Goal: Check status: Check status

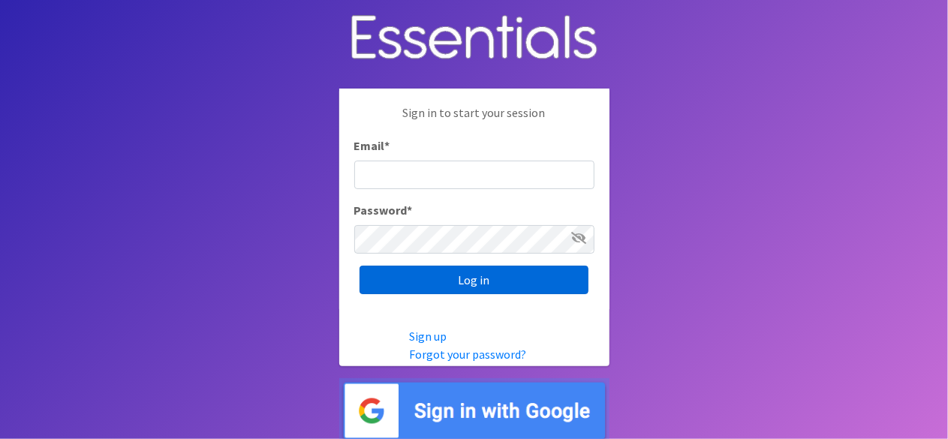
type input "[EMAIL_ADDRESS][DOMAIN_NAME]"
click at [410, 278] on input "Log in" at bounding box center [473, 280] width 229 height 29
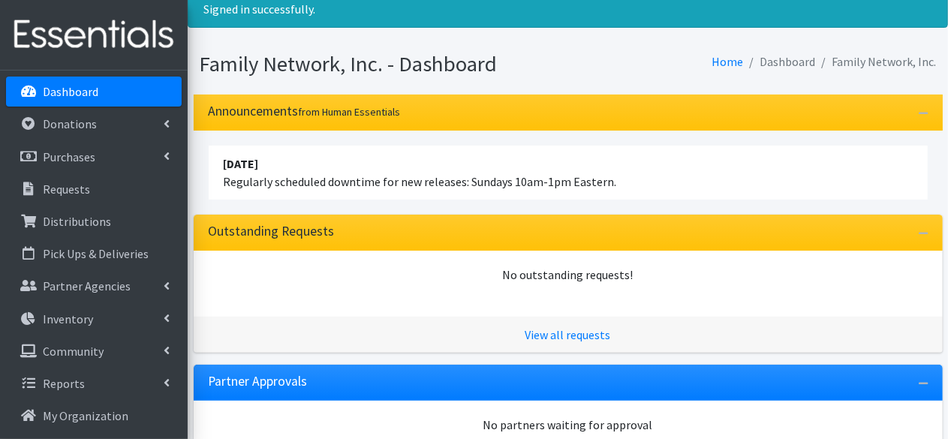
scroll to position [428, 0]
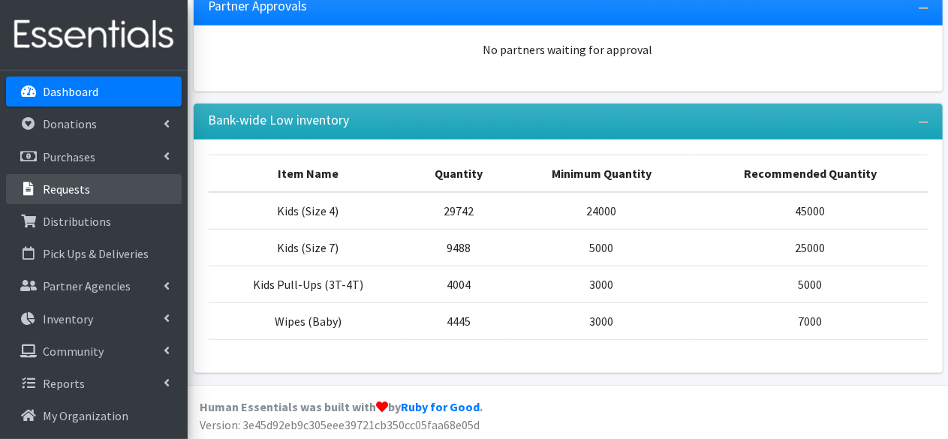
click at [27, 178] on link "Requests" at bounding box center [94, 189] width 176 height 30
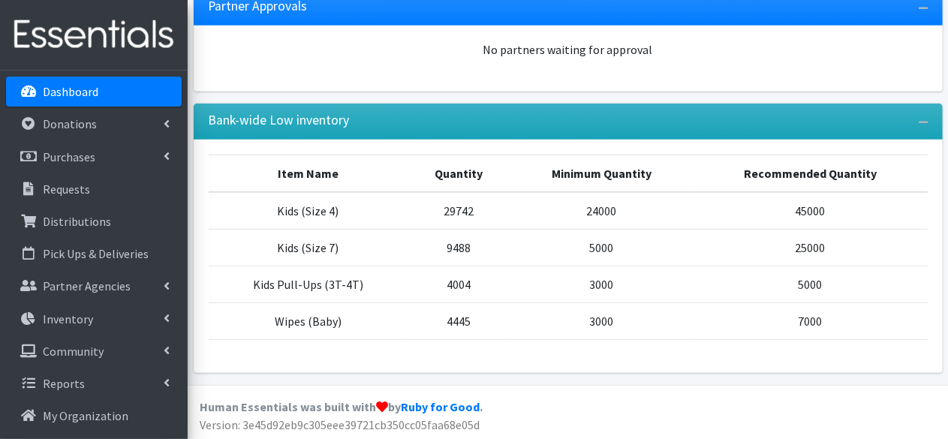
drag, startPoint x: 444, startPoint y: 242, endPoint x: 865, endPoint y: 250, distance: 421.1
click at [865, 250] on tr "Kids (Size 7) 9488 5000 25000" at bounding box center [568, 247] width 719 height 37
drag, startPoint x: 444, startPoint y: 282, endPoint x: 960, endPoint y: 288, distance: 516.4
click at [947, 288] on html "User Guide 1 1 Pick-ups remaining this week View Calendar 0 Requests 0 Partner …" at bounding box center [474, 6] width 948 height 869
click at [485, 367] on div "Item Name Quantity Minimum Quantity Recommended Quantity Kids (Size 4) 29742 24…" at bounding box center [568, 256] width 749 height 233
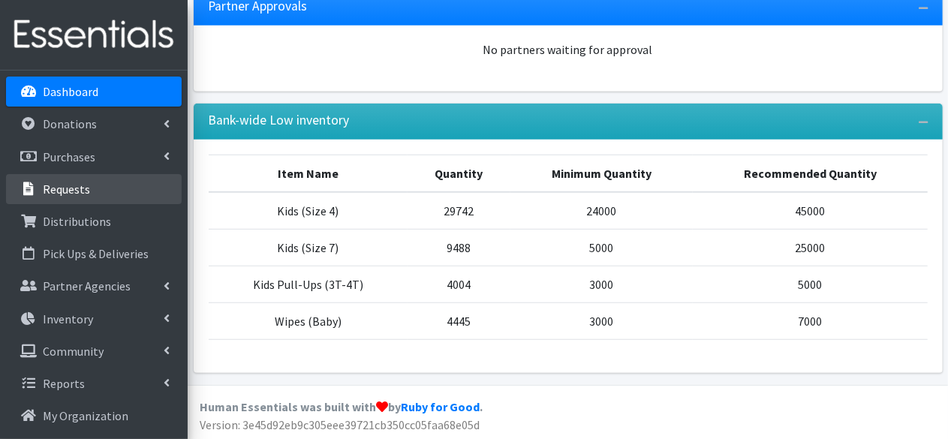
click at [77, 184] on p "Requests" at bounding box center [66, 189] width 47 height 15
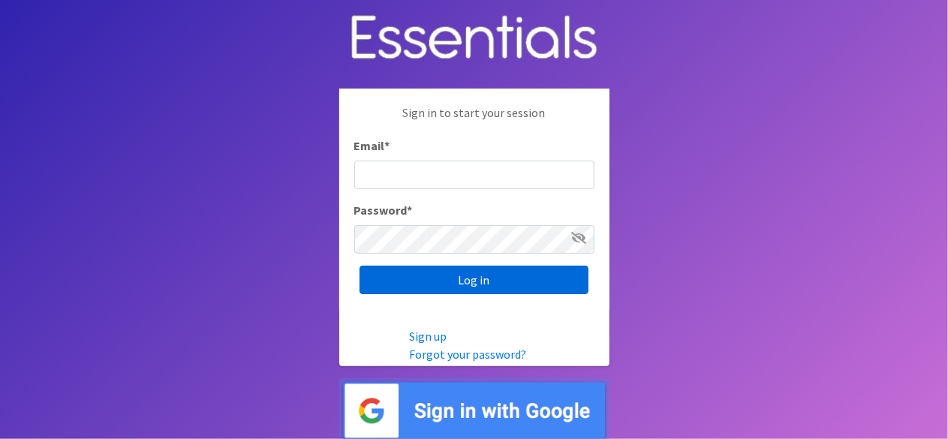
type input "[EMAIL_ADDRESS][DOMAIN_NAME]"
click at [456, 289] on input "Log in" at bounding box center [473, 280] width 229 height 29
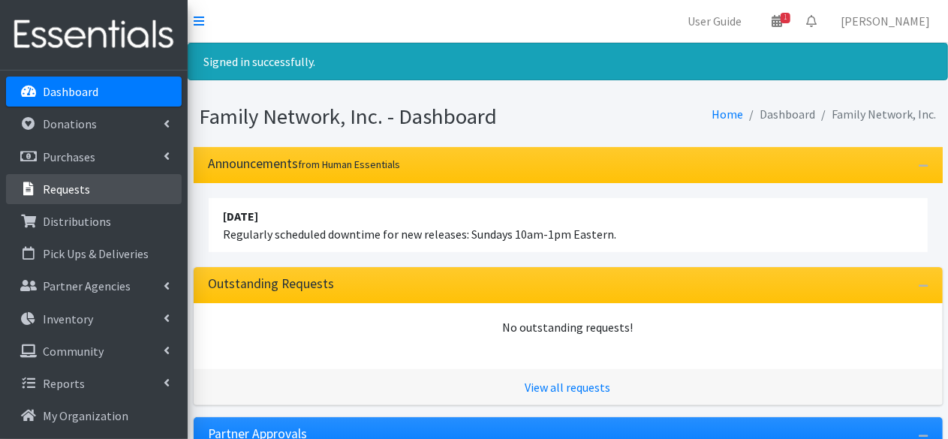
click at [101, 188] on link "Requests" at bounding box center [94, 189] width 176 height 30
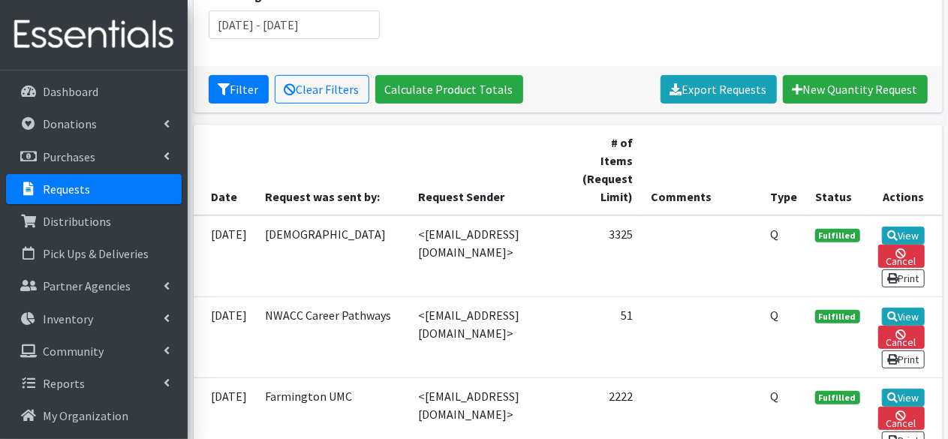
scroll to position [375, 0]
